Goal: Information Seeking & Learning: Check status

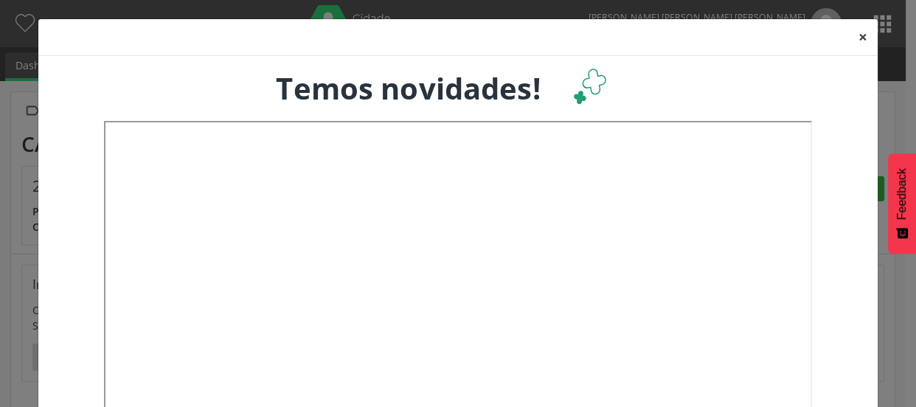
click at [856, 34] on button "×" at bounding box center [863, 37] width 30 height 36
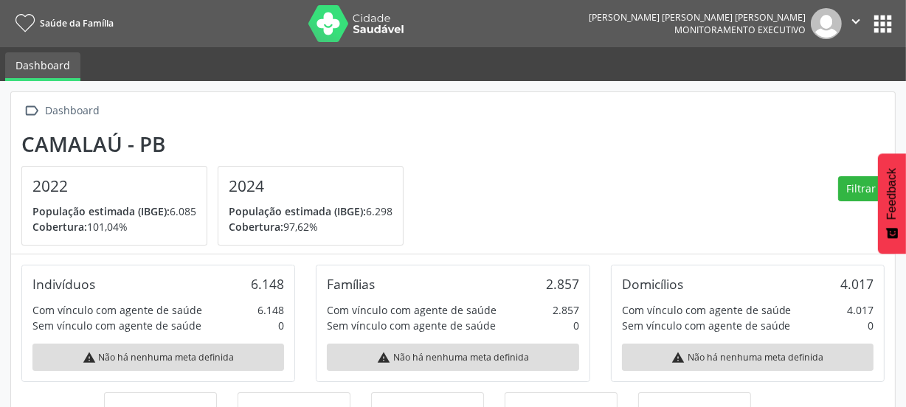
scroll to position [243, 295]
click at [880, 25] on button "apps" at bounding box center [883, 24] width 26 height 26
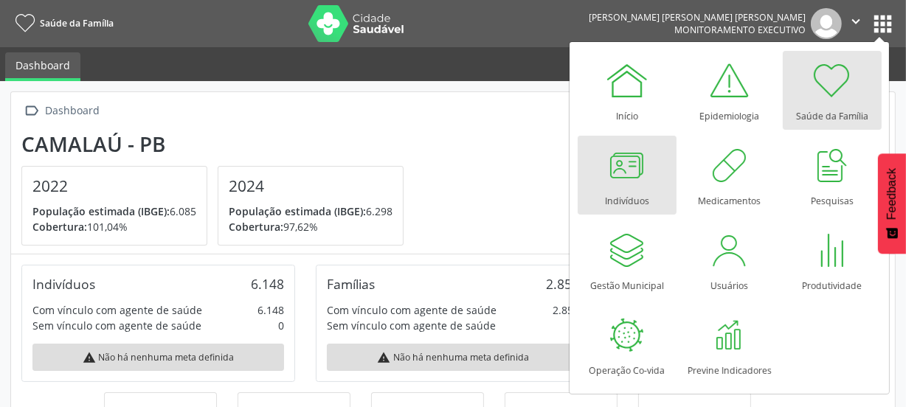
click at [621, 167] on div at bounding box center [627, 165] width 44 height 44
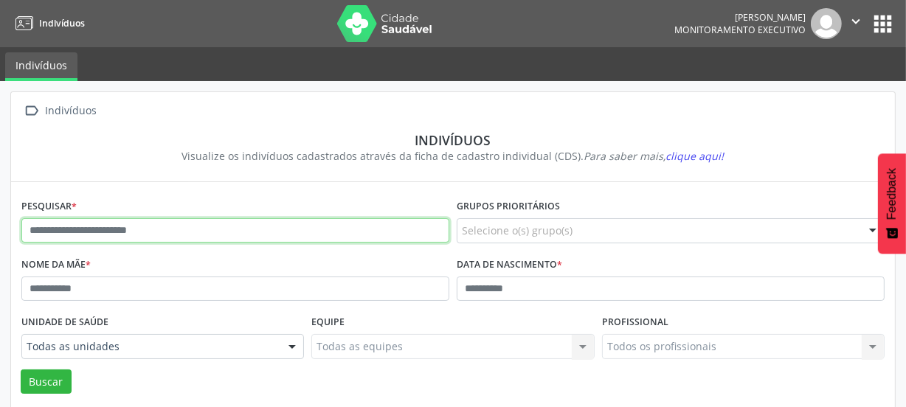
click at [173, 231] on input "text" at bounding box center [235, 230] width 428 height 25
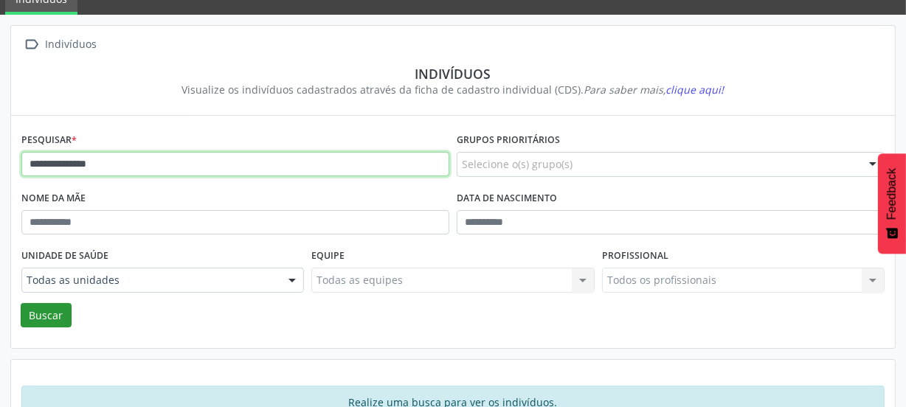
type input "**********"
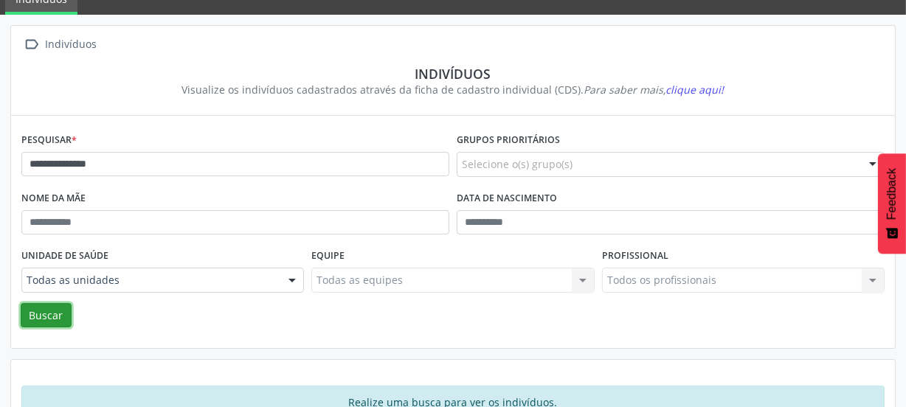
click at [52, 317] on button "Buscar" at bounding box center [46, 315] width 51 height 25
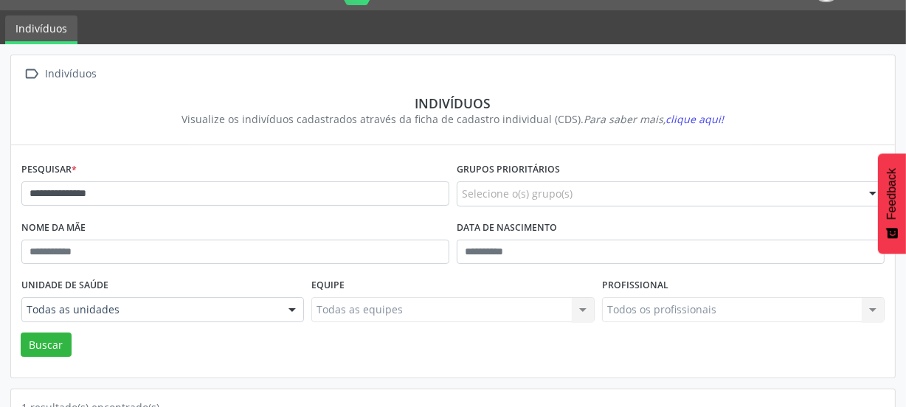
scroll to position [0, 0]
